Goal: Task Accomplishment & Management: Manage account settings

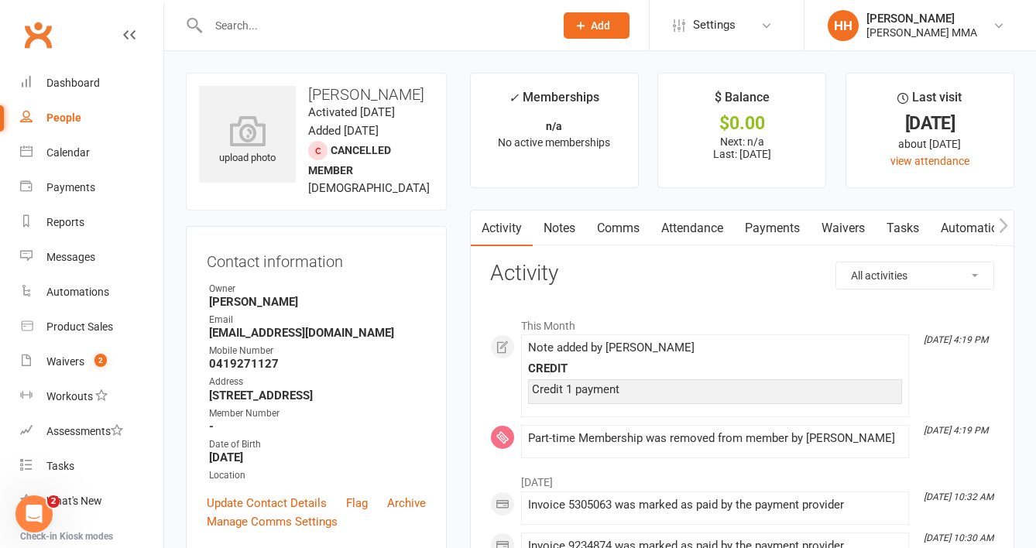
click at [304, 31] on input "text" at bounding box center [374, 26] width 340 height 22
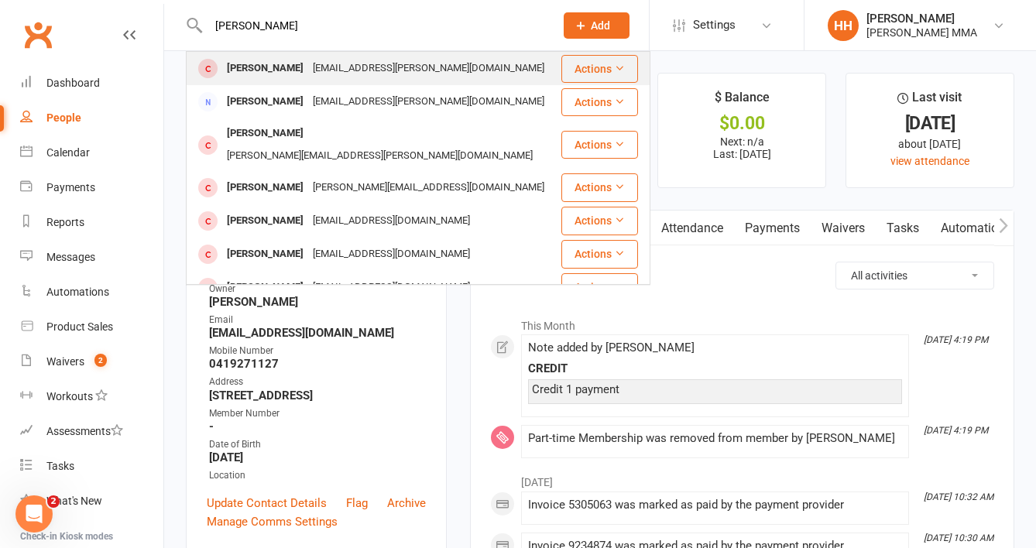
type input "[PERSON_NAME]"
click at [314, 67] on div "[EMAIL_ADDRESS][PERSON_NAME][DOMAIN_NAME]" at bounding box center [428, 68] width 241 height 22
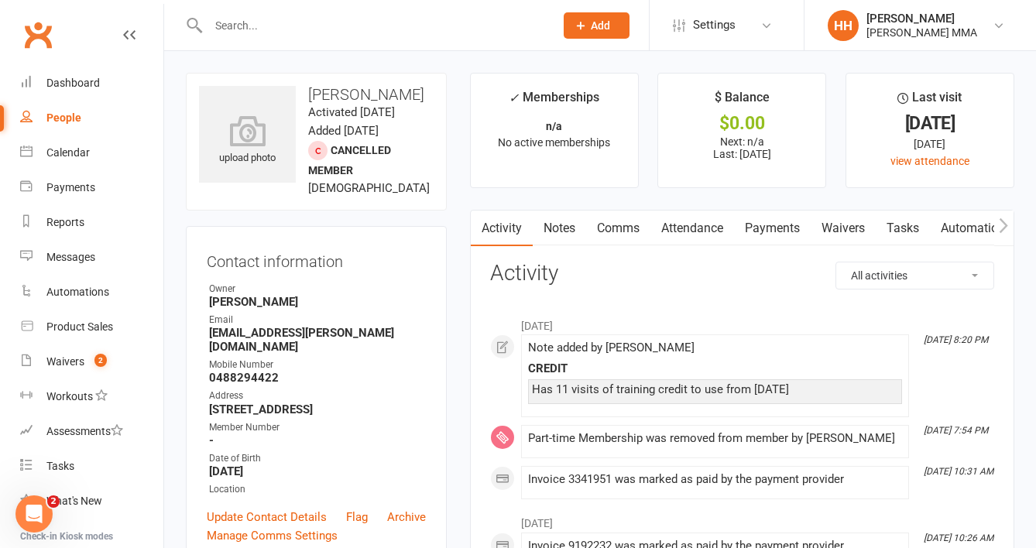
scroll to position [35, 0]
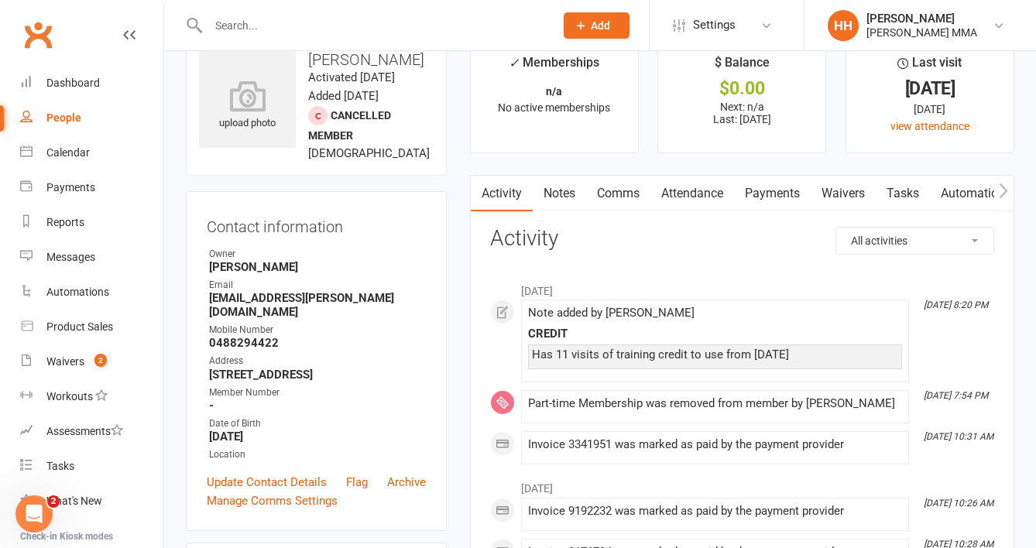
click at [568, 190] on link "Notes" at bounding box center [559, 194] width 53 height 36
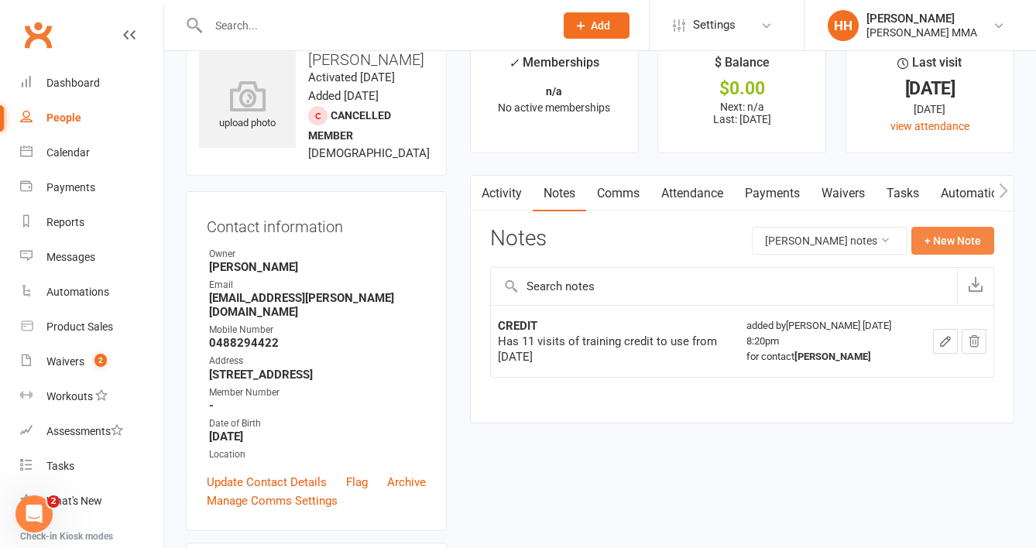
click at [979, 232] on button "+ New Note" at bounding box center [952, 241] width 83 height 28
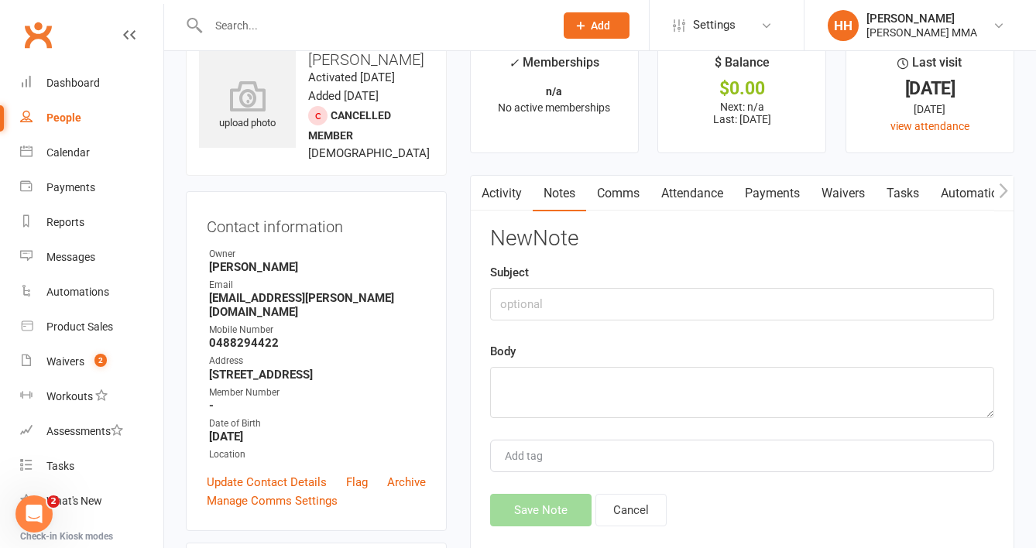
click at [665, 287] on div "Subject" at bounding box center [742, 291] width 504 height 57
click at [676, 309] on input "text" at bounding box center [742, 304] width 504 height 33
type input "Took pair of $90 credit take off gloves"
click at [597, 394] on textarea at bounding box center [742, 392] width 504 height 51
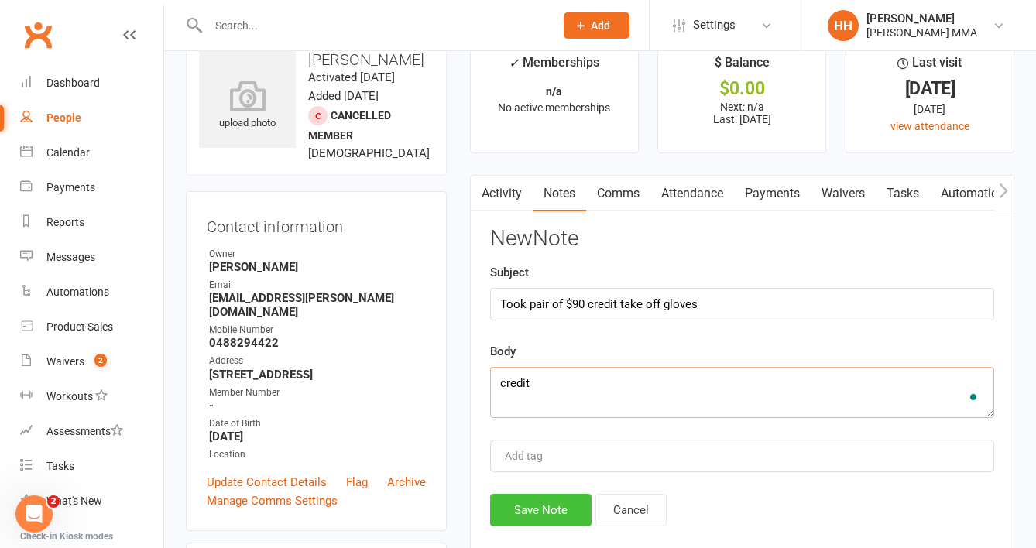
type textarea "credit"
click at [550, 503] on button "Save Note" at bounding box center [540, 510] width 101 height 33
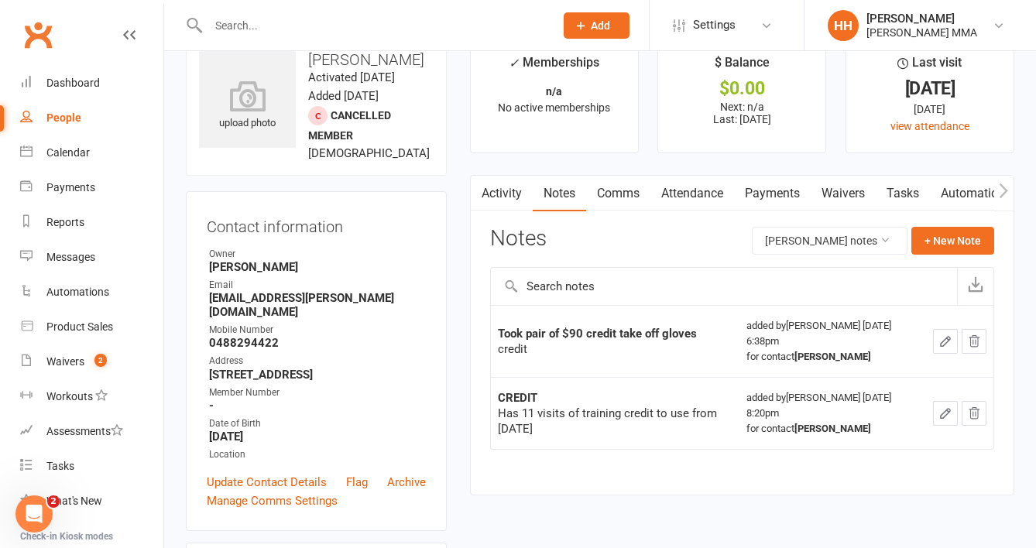
click at [725, 152] on li "$ Balance $0.00 Next: n/a Last: [DATE]" at bounding box center [741, 95] width 169 height 115
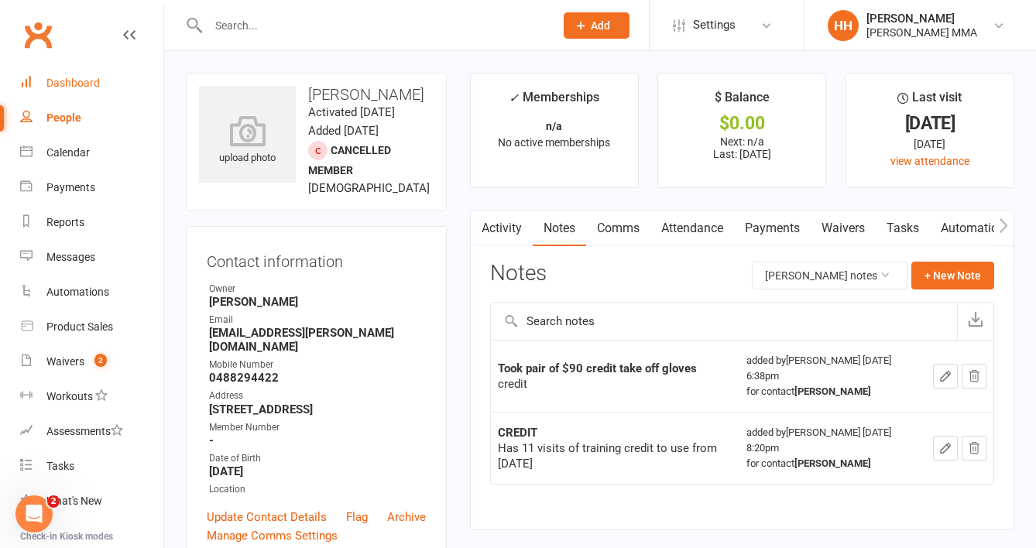
click at [128, 74] on link "Dashboard" at bounding box center [91, 83] width 143 height 35
